Goal: Information Seeking & Learning: Learn about a topic

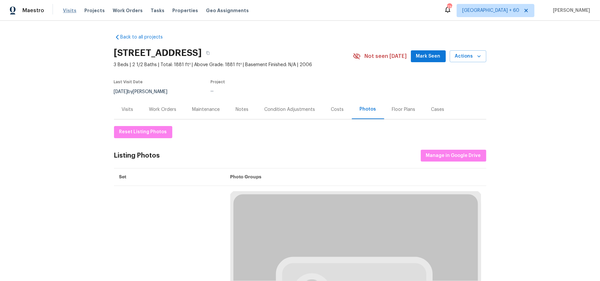
click at [70, 7] on span "Visits" at bounding box center [70, 10] width 14 height 7
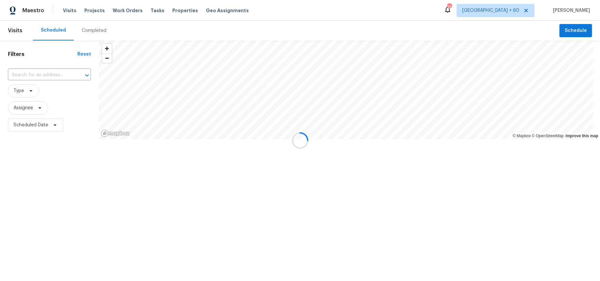
click at [95, 28] on div at bounding box center [300, 140] width 600 height 281
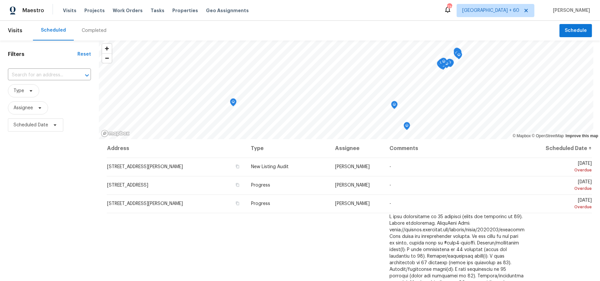
click at [90, 31] on div "Completed" at bounding box center [94, 30] width 25 height 7
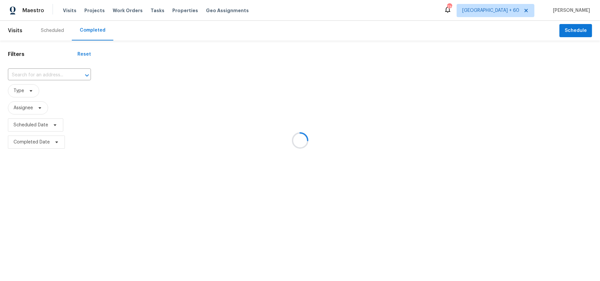
click at [42, 77] on div at bounding box center [300, 140] width 600 height 281
click at [40, 75] on div at bounding box center [300, 140] width 600 height 281
click at [30, 74] on div at bounding box center [300, 140] width 600 height 281
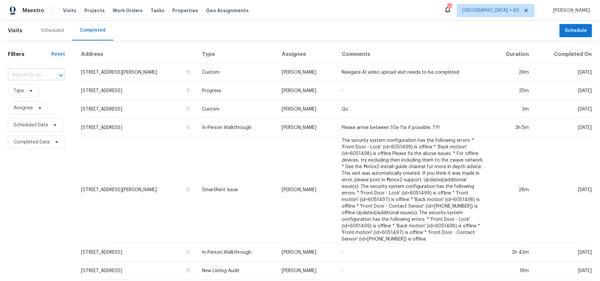
click at [24, 76] on input "text" at bounding box center [27, 75] width 39 height 10
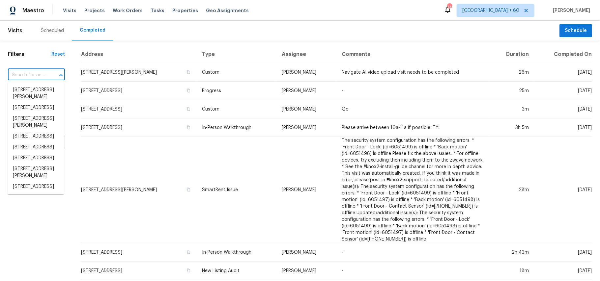
paste input "[STREET_ADDRESS]"
type input "[STREET_ADDRESS]"
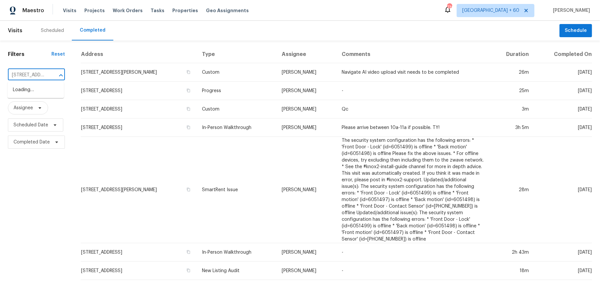
scroll to position [0, 45]
click at [40, 96] on li "[STREET_ADDRESS]" at bounding box center [36, 90] width 56 height 11
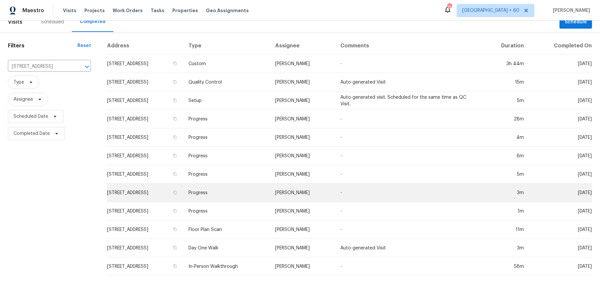
scroll to position [15, 0]
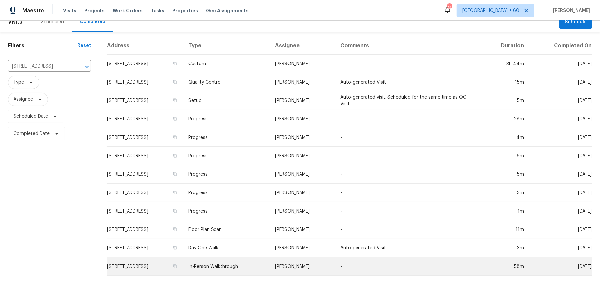
click at [270, 258] on td "In-Person Walkthrough" at bounding box center [226, 267] width 87 height 18
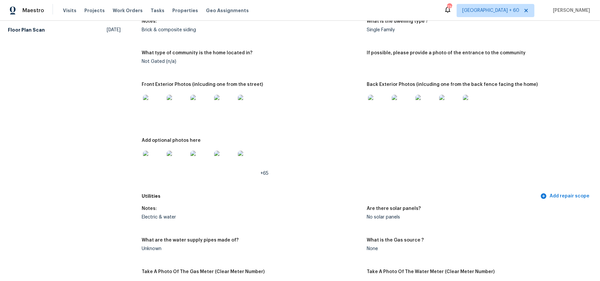
scroll to position [264, 0]
click at [152, 161] on img at bounding box center [153, 160] width 21 height 21
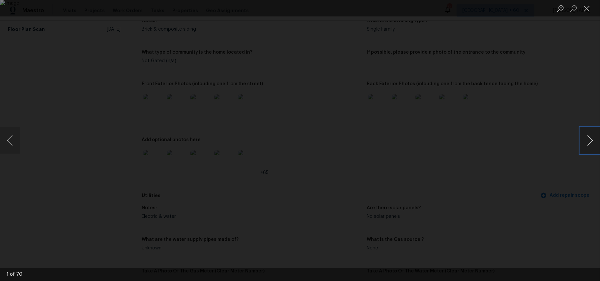
click at [590, 140] on button "Next image" at bounding box center [590, 141] width 20 height 26
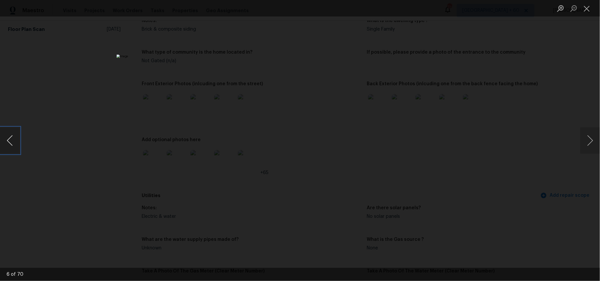
click at [14, 136] on button "Previous image" at bounding box center [10, 141] width 20 height 26
click at [597, 144] on button "Next image" at bounding box center [590, 141] width 20 height 26
click at [593, 143] on button "Next image" at bounding box center [590, 141] width 20 height 26
click at [589, 138] on button "Next image" at bounding box center [590, 141] width 20 height 26
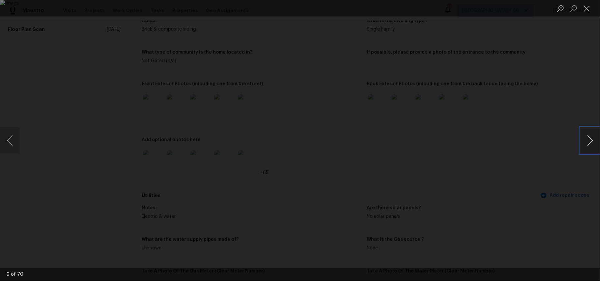
click at [589, 138] on button "Next image" at bounding box center [590, 141] width 20 height 26
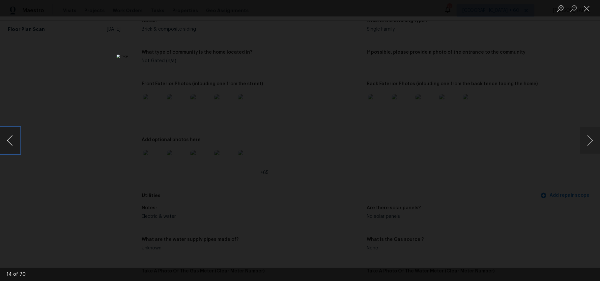
click at [14, 146] on button "Previous image" at bounding box center [10, 141] width 20 height 26
click at [589, 144] on button "Next image" at bounding box center [590, 141] width 20 height 26
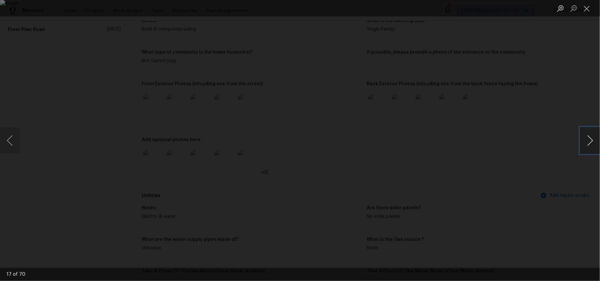
click at [589, 144] on button "Next image" at bounding box center [590, 141] width 20 height 26
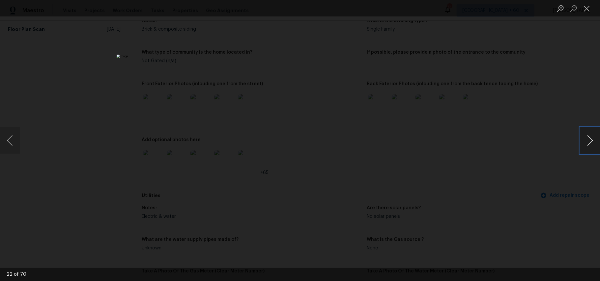
click at [589, 144] on button "Next image" at bounding box center [590, 141] width 20 height 26
click at [6, 144] on button "Previous image" at bounding box center [10, 141] width 20 height 26
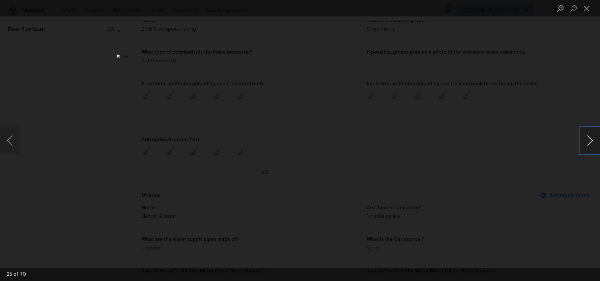
click at [587, 141] on button "Next image" at bounding box center [590, 141] width 20 height 26
click at [588, 143] on button "Next image" at bounding box center [590, 141] width 20 height 26
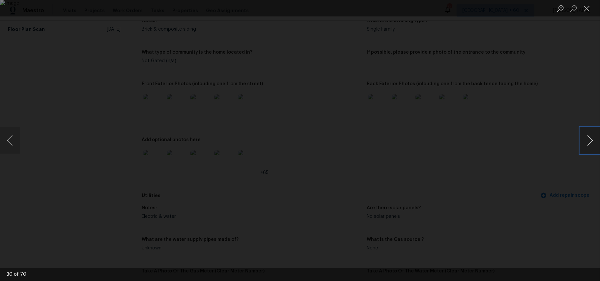
click at [588, 143] on button "Next image" at bounding box center [590, 141] width 20 height 26
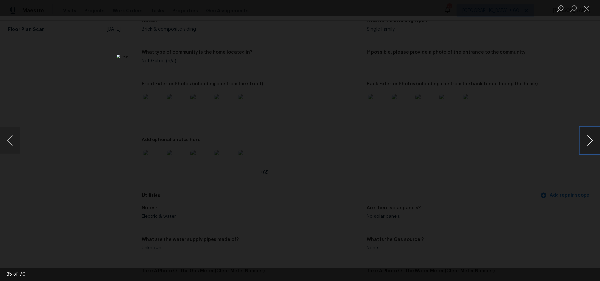
click at [588, 143] on button "Next image" at bounding box center [590, 141] width 20 height 26
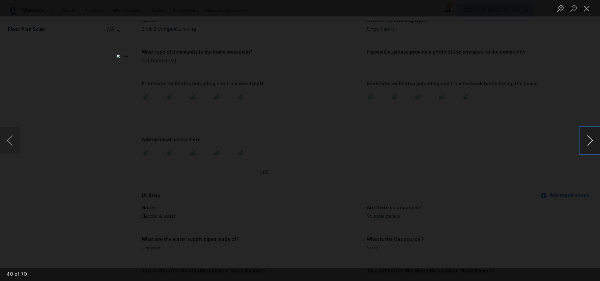
click at [588, 144] on button "Next image" at bounding box center [590, 141] width 20 height 26
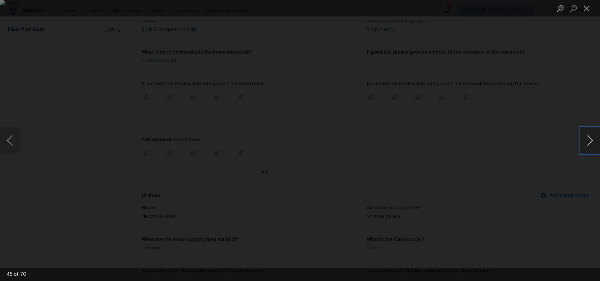
click at [588, 144] on button "Next image" at bounding box center [590, 141] width 20 height 26
click at [589, 144] on button "Next image" at bounding box center [590, 141] width 20 height 26
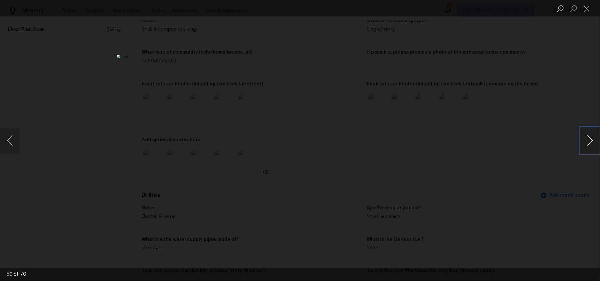
click at [589, 144] on button "Next image" at bounding box center [590, 141] width 20 height 26
click at [589, 145] on button "Next image" at bounding box center [590, 141] width 20 height 26
click at [590, 145] on button "Next image" at bounding box center [590, 141] width 20 height 26
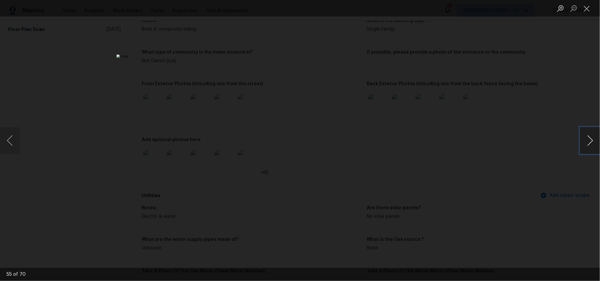
click at [590, 145] on button "Next image" at bounding box center [590, 141] width 20 height 26
click at [585, 146] on button "Next image" at bounding box center [590, 141] width 20 height 26
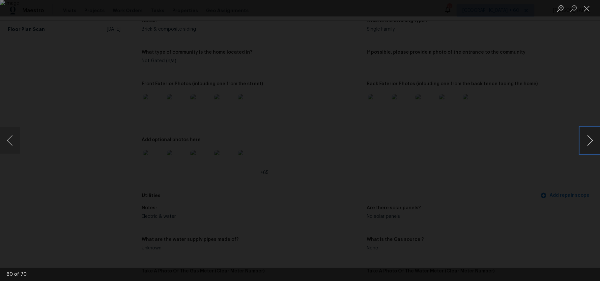
click at [585, 146] on button "Next image" at bounding box center [590, 141] width 20 height 26
click at [585, 7] on button "Close lightbox" at bounding box center [586, 9] width 13 height 12
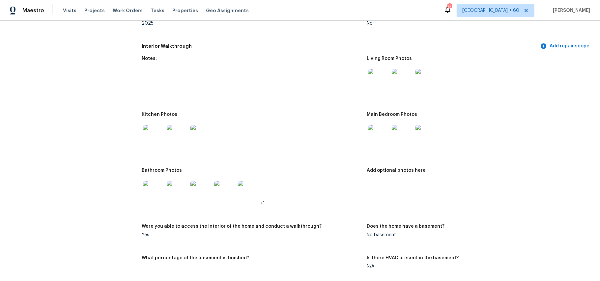
scroll to position [703, 0]
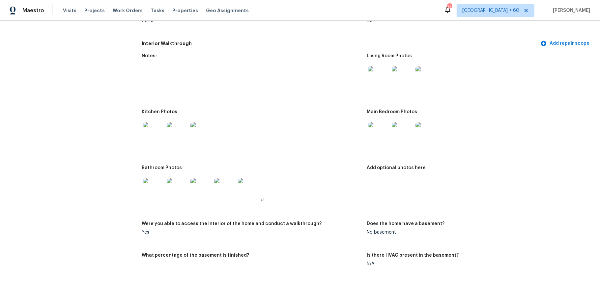
click at [376, 144] on div at bounding box center [379, 132] width 24 height 29
click at [376, 138] on img at bounding box center [378, 132] width 21 height 21
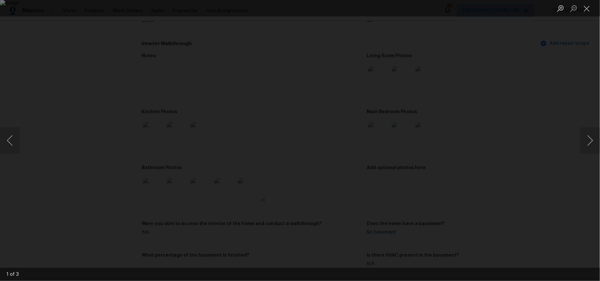
click at [578, 138] on div "Lightbox" at bounding box center [300, 140] width 600 height 281
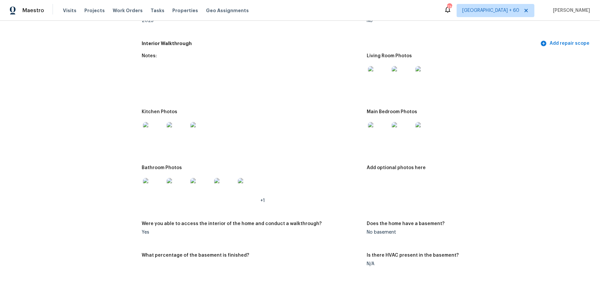
click at [397, 131] on img at bounding box center [402, 132] width 21 height 21
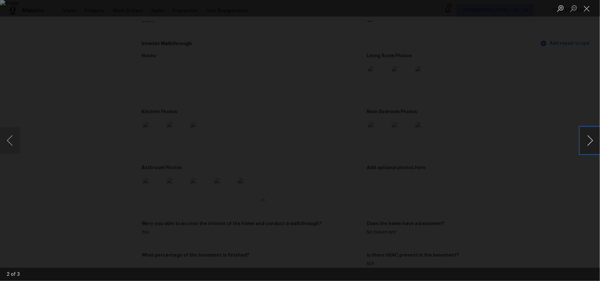
click at [590, 143] on button "Next image" at bounding box center [590, 141] width 20 height 26
click at [583, 6] on button "Close lightbox" at bounding box center [586, 9] width 13 height 12
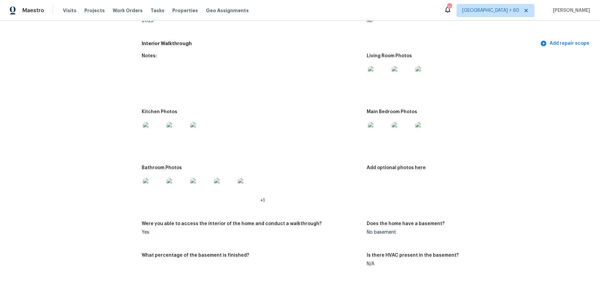
click at [379, 127] on img at bounding box center [378, 132] width 21 height 21
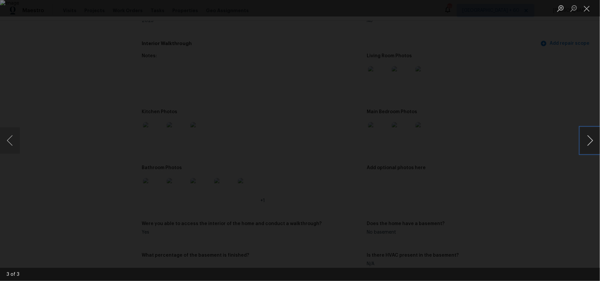
click at [583, 135] on button "Next image" at bounding box center [590, 141] width 20 height 26
click at [595, 146] on button "Next image" at bounding box center [590, 141] width 20 height 26
click at [590, 7] on button "Close lightbox" at bounding box center [586, 9] width 13 height 12
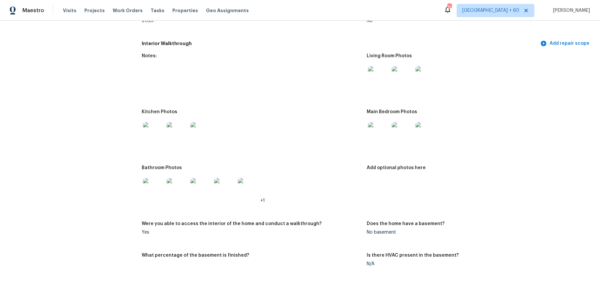
click at [380, 132] on img at bounding box center [378, 132] width 21 height 21
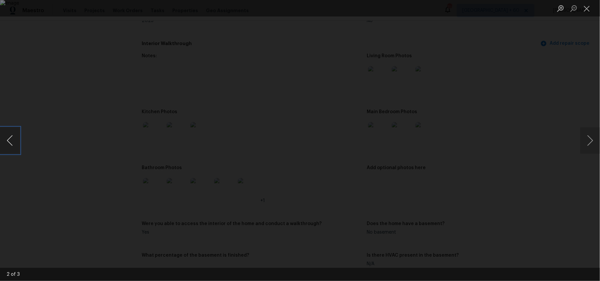
click at [8, 144] on button "Previous image" at bounding box center [10, 141] width 20 height 26
